Goal: Information Seeking & Learning: Learn about a topic

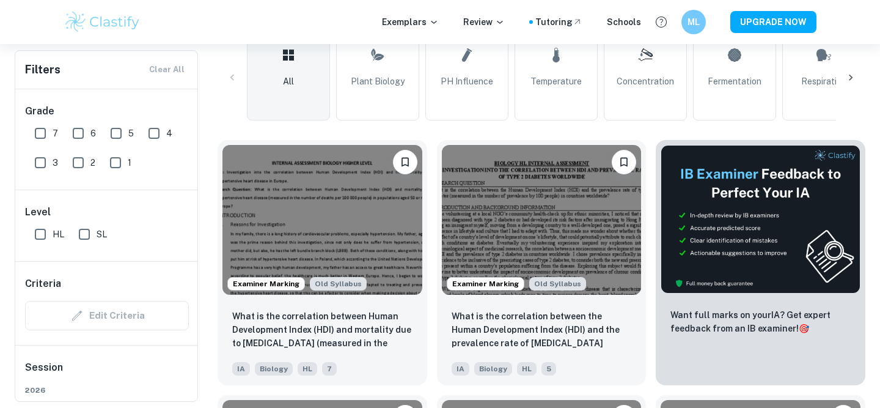
scroll to position [284, 0]
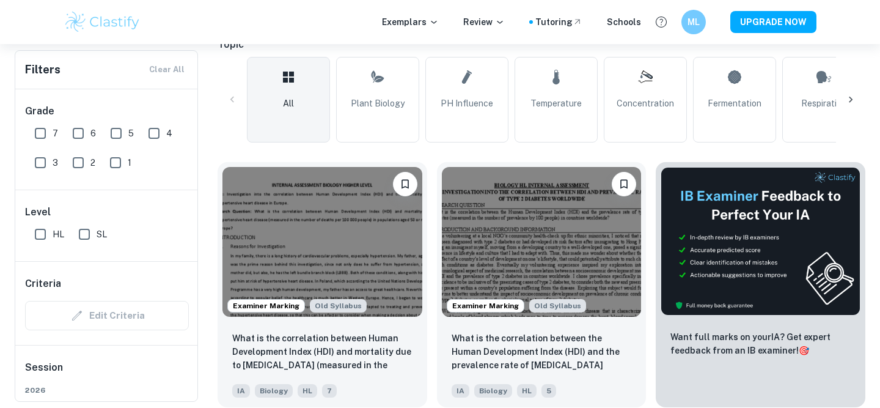
click at [42, 139] on input "7" at bounding box center [40, 133] width 24 height 24
checkbox input "true"
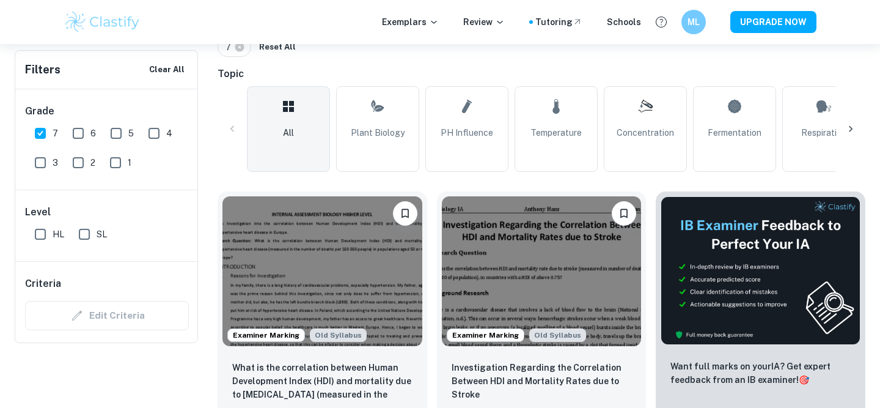
scroll to position [178, 0]
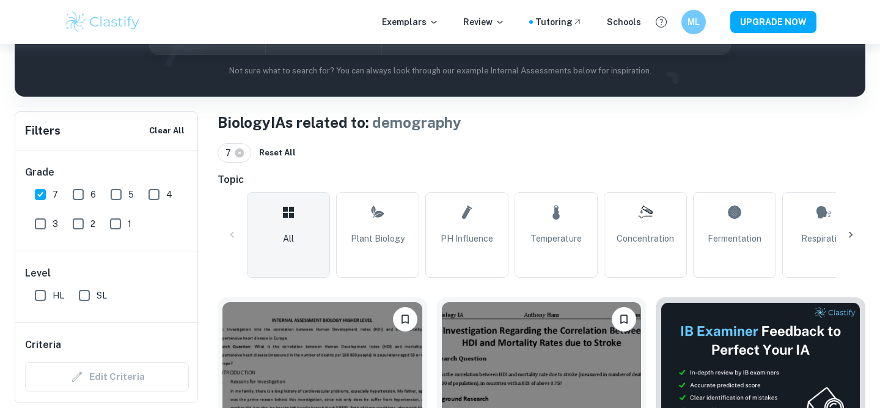
click at [94, 301] on input "SL" at bounding box center [84, 295] width 24 height 24
checkbox input "true"
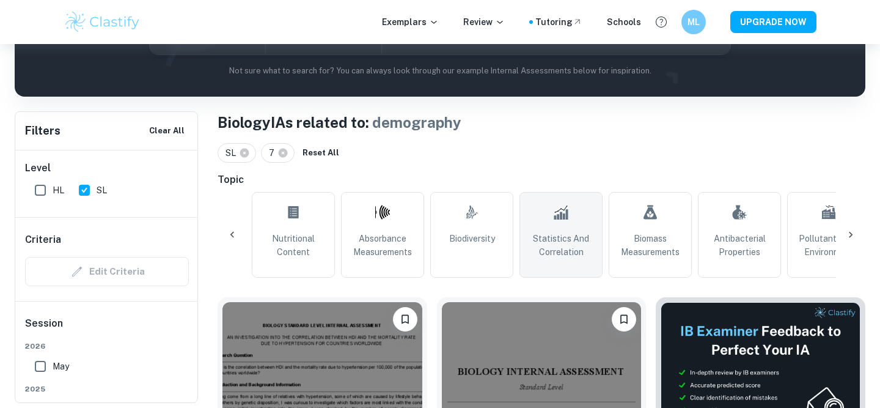
scroll to position [0, 982]
click at [561, 233] on span "Statistics and Correlation" at bounding box center [556, 245] width 72 height 27
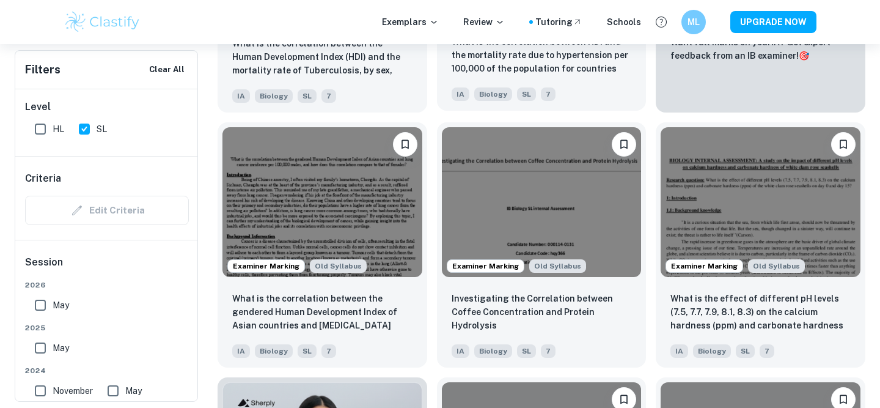
scroll to position [609, 0]
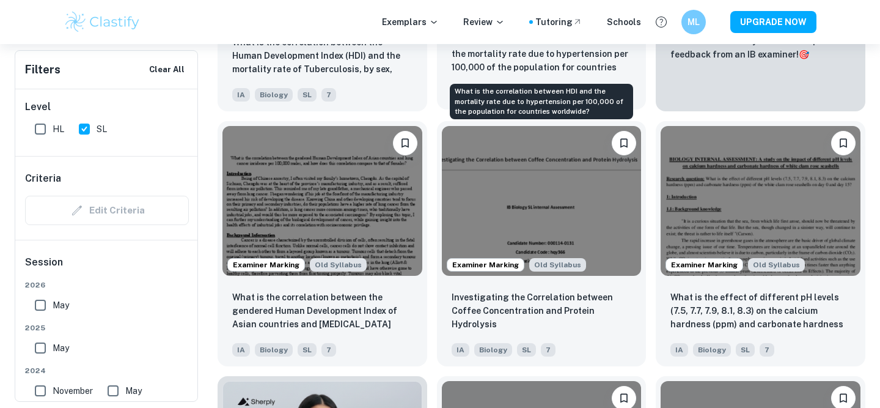
click at [570, 75] on div "What is the correlation between HDI and the mortality rate due to hypertension …" at bounding box center [542, 97] width 186 height 45
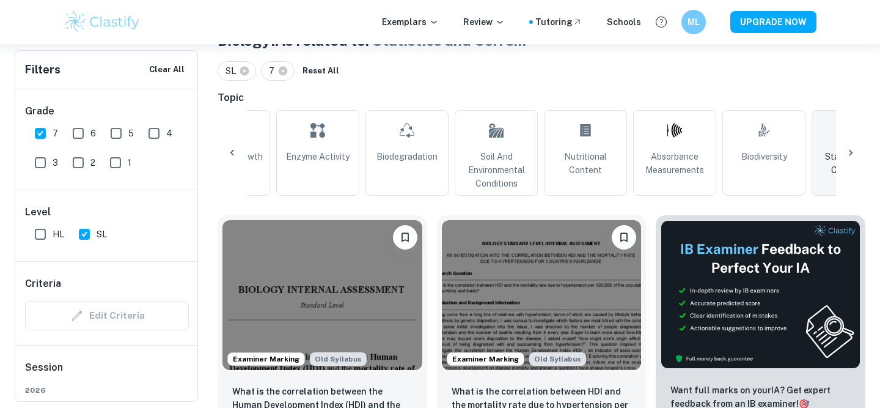
scroll to position [262, 0]
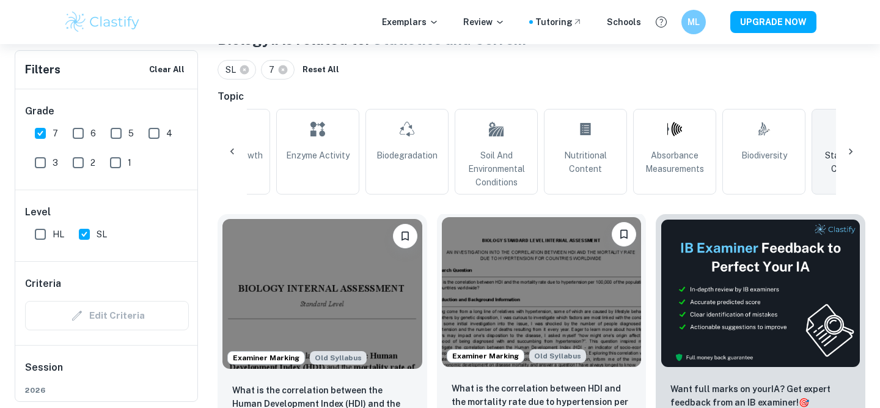
click at [524, 273] on img at bounding box center [542, 292] width 200 height 150
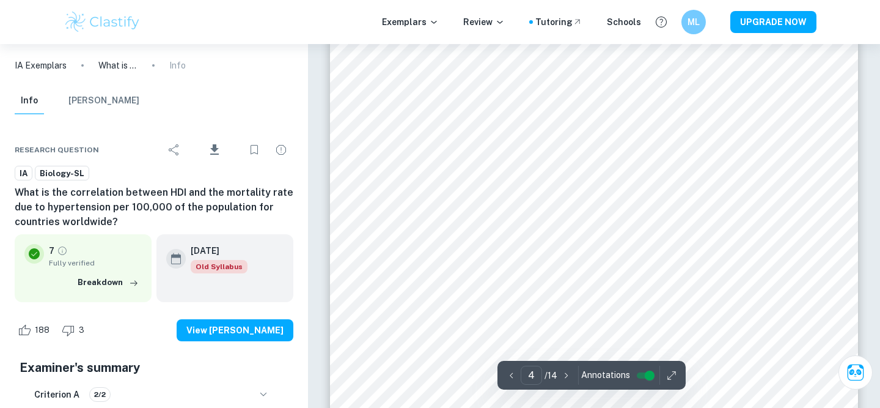
scroll to position [2415, 0]
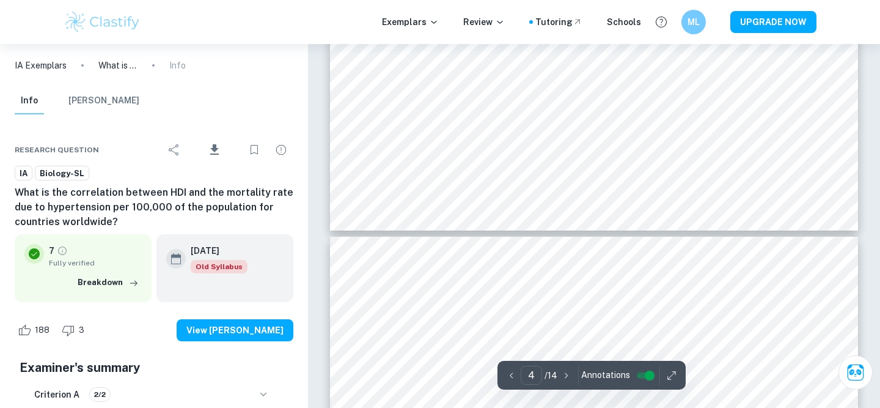
type input "5"
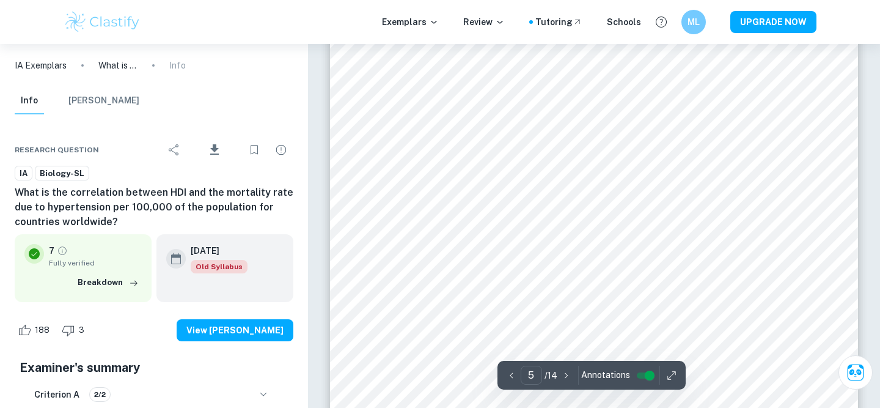
scroll to position [3032, 0]
